Goal: Information Seeking & Learning: Check status

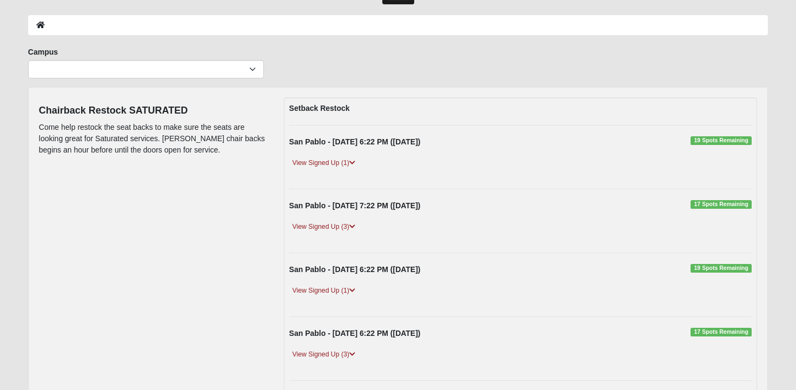
scroll to position [50, 0]
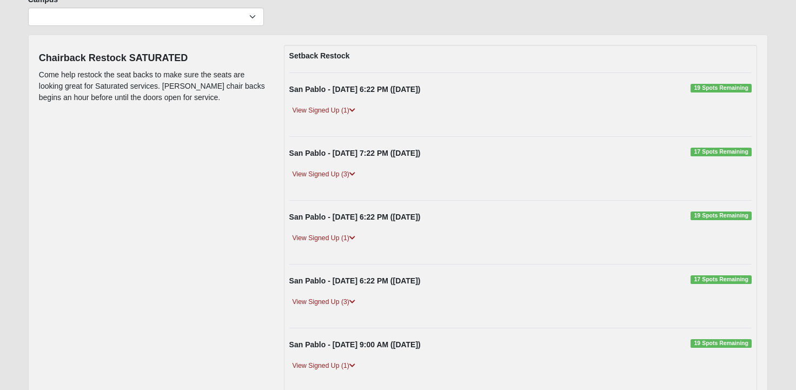
scroll to position [96, 0]
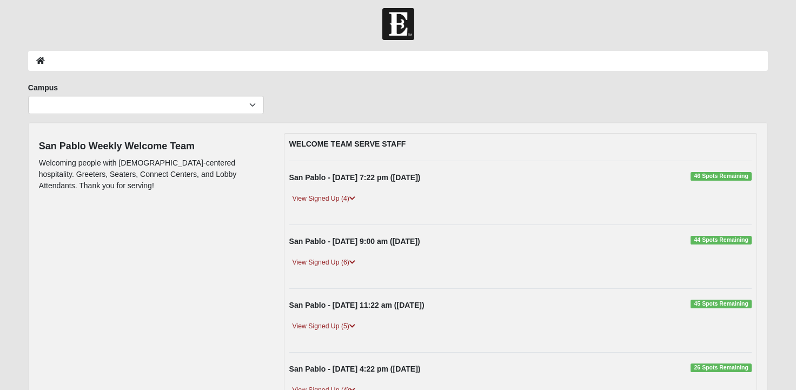
scroll to position [8, 0]
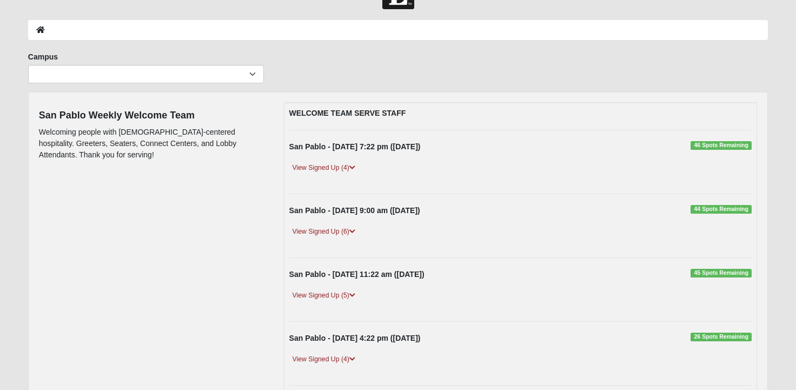
scroll to position [39, 0]
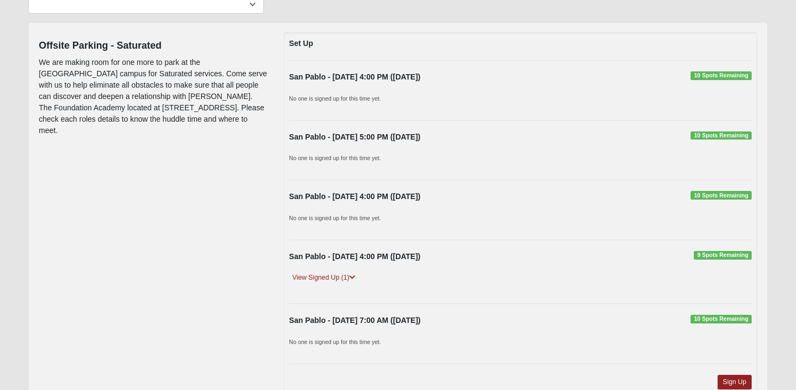
scroll to position [113, 0]
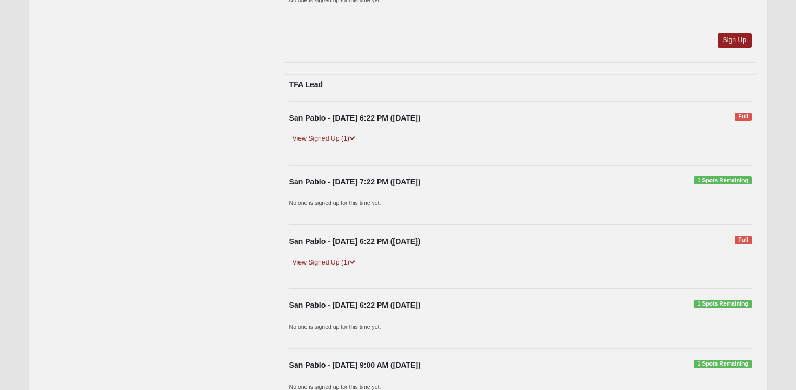
scroll to position [948, 0]
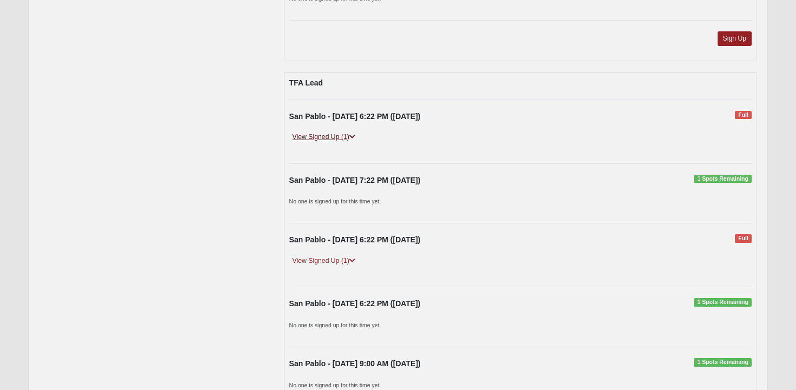
click at [306, 140] on link "View Signed Up (1)" at bounding box center [323, 136] width 69 height 11
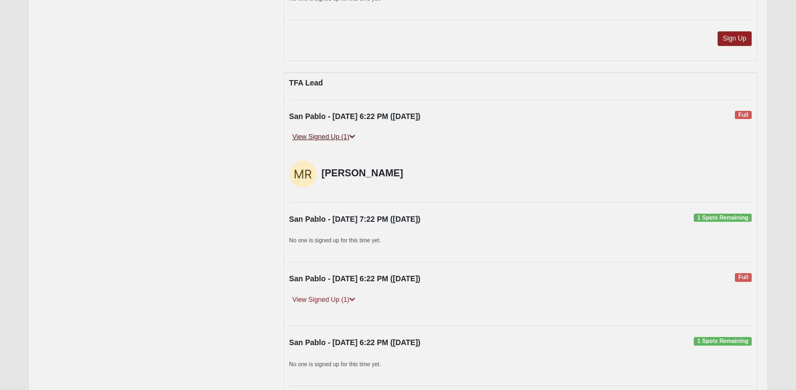
click at [306, 140] on link "View Signed Up (1)" at bounding box center [323, 136] width 69 height 11
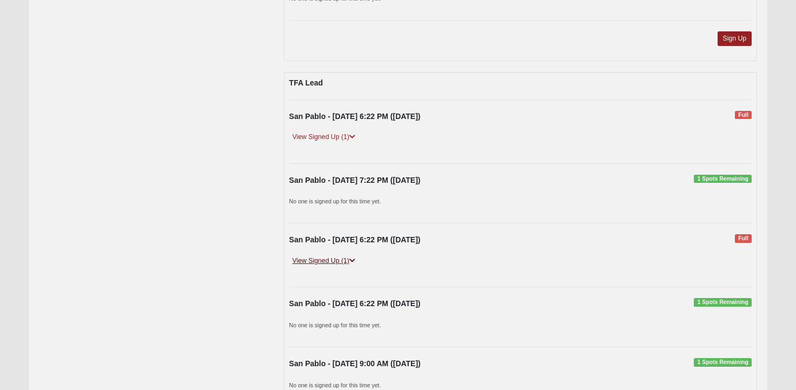
click at [329, 260] on link "View Signed Up (1)" at bounding box center [323, 260] width 69 height 11
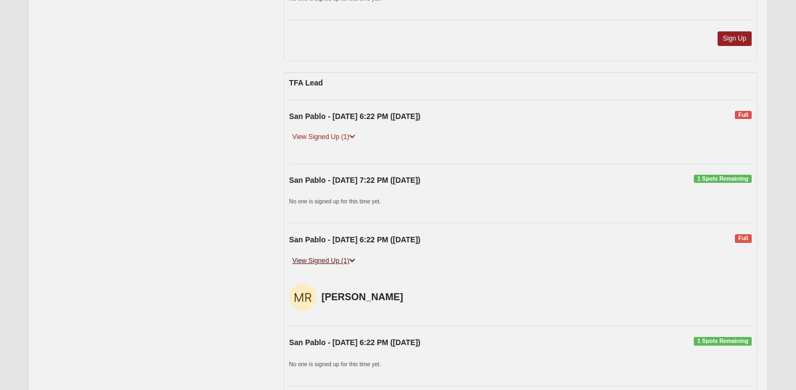
click at [329, 260] on link "View Signed Up (1)" at bounding box center [323, 260] width 69 height 11
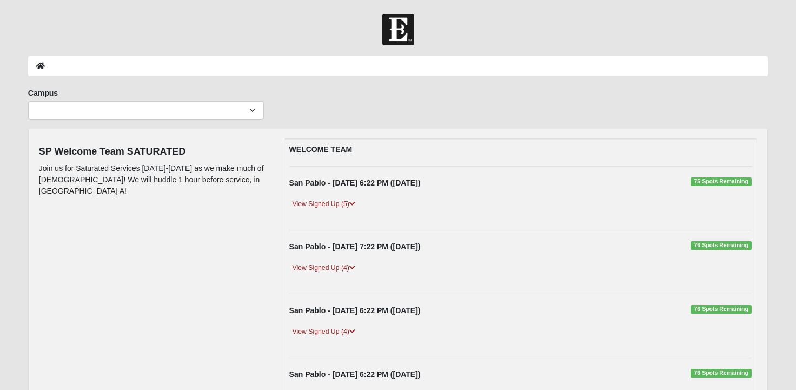
scroll to position [30, 0]
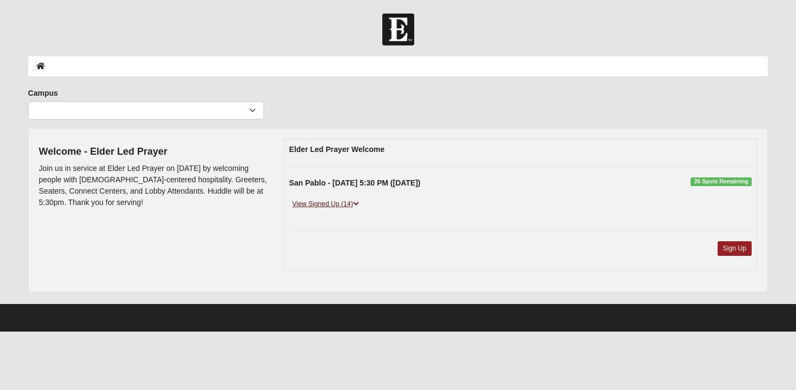
click at [310, 208] on link "View Signed Up (14)" at bounding box center [325, 204] width 73 height 11
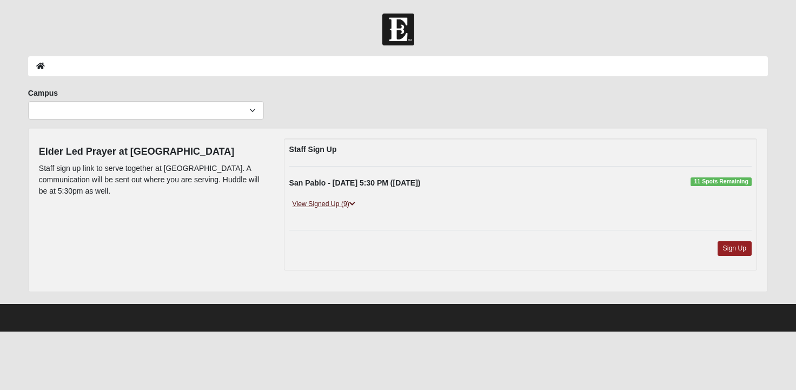
click at [340, 200] on link "View Signed Up (9)" at bounding box center [323, 204] width 69 height 11
